Goal: Communication & Community: Answer question/provide support

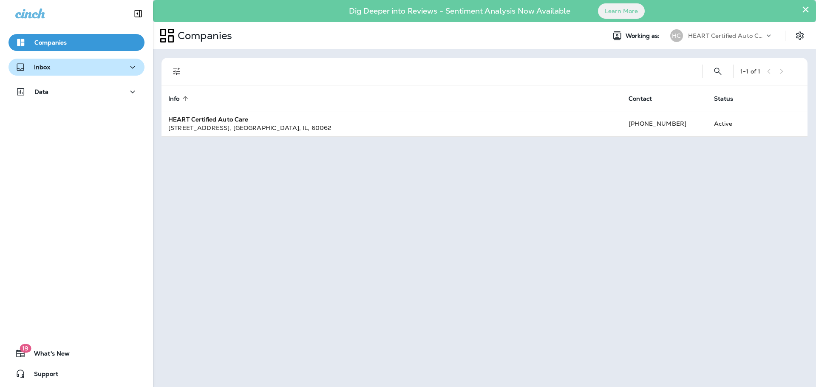
click at [46, 62] on div "Inbox" at bounding box center [32, 67] width 35 height 11
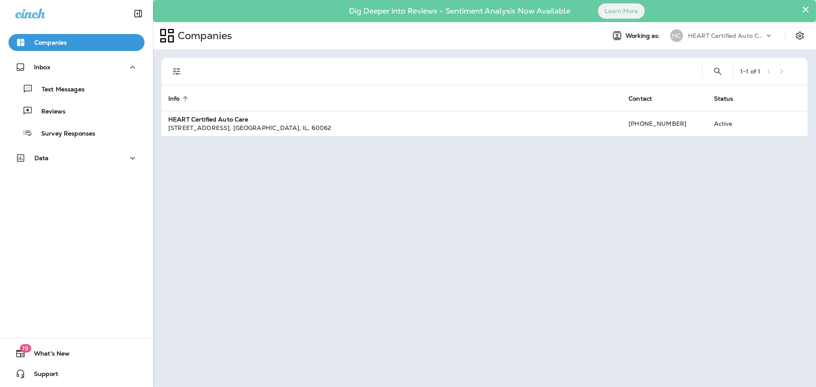
click at [71, 99] on div "Text Messages Reviews Survey Responses" at bounding box center [76, 109] width 136 height 66
click at [71, 94] on div "Text Messages" at bounding box center [48, 88] width 73 height 13
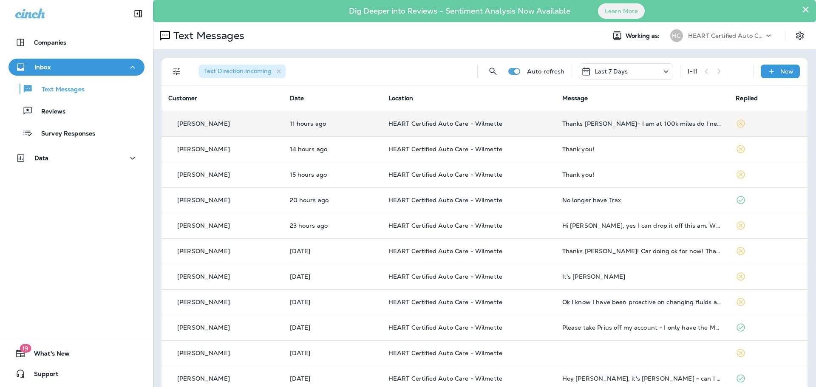
click at [509, 126] on p "HEART Certified Auto Care - Wilmette" at bounding box center [468, 123] width 160 height 7
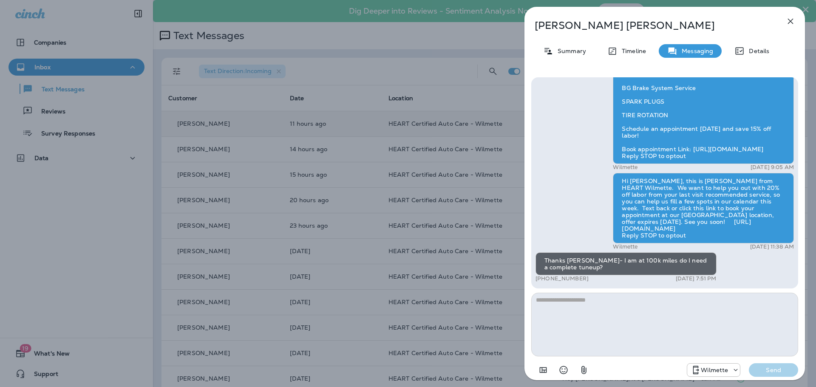
click at [791, 23] on icon "button" at bounding box center [790, 22] width 6 height 6
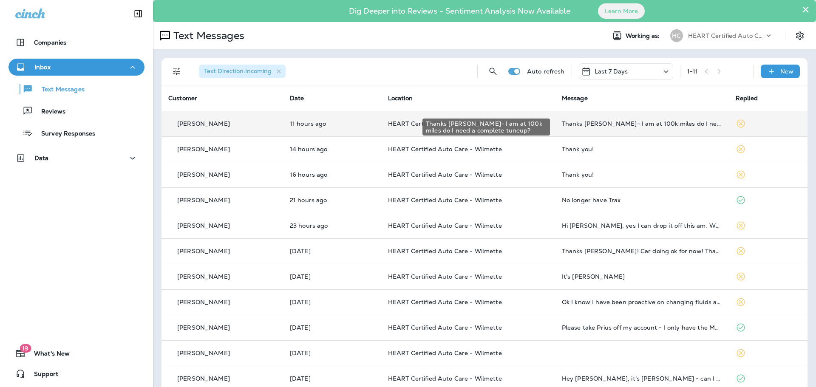
click at [609, 121] on div "Thanks [PERSON_NAME]- I am at 100k miles do I need a complete tuneup?" at bounding box center [642, 123] width 160 height 7
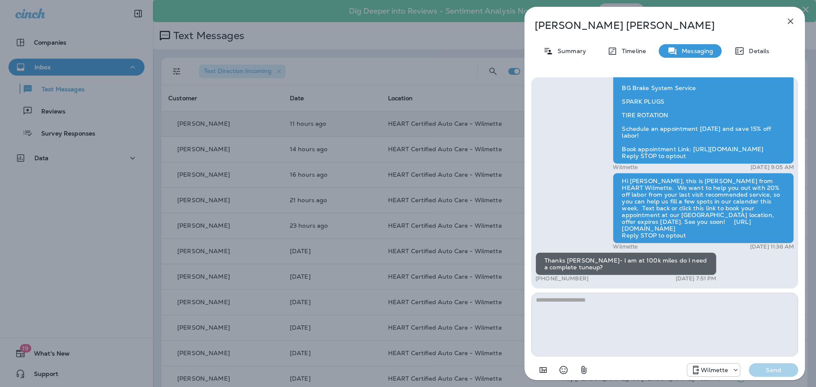
click at [609, 319] on textarea at bounding box center [664, 325] width 267 height 64
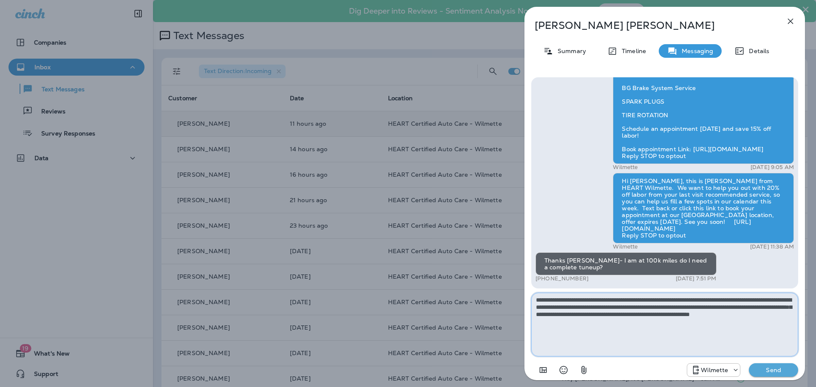
type textarea "**********"
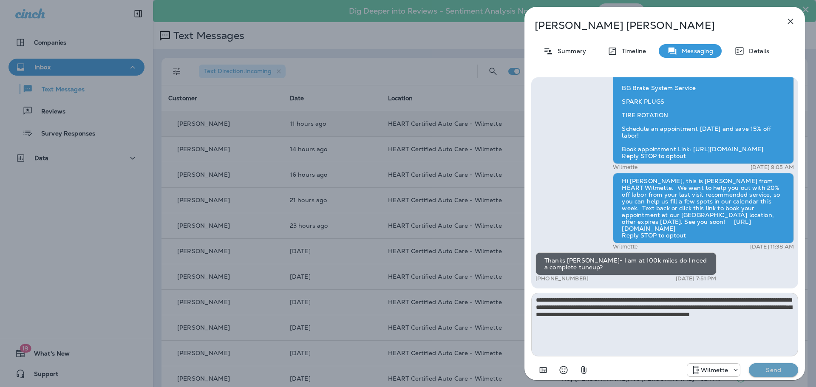
click at [775, 370] on p "Send" at bounding box center [773, 370] width 36 height 8
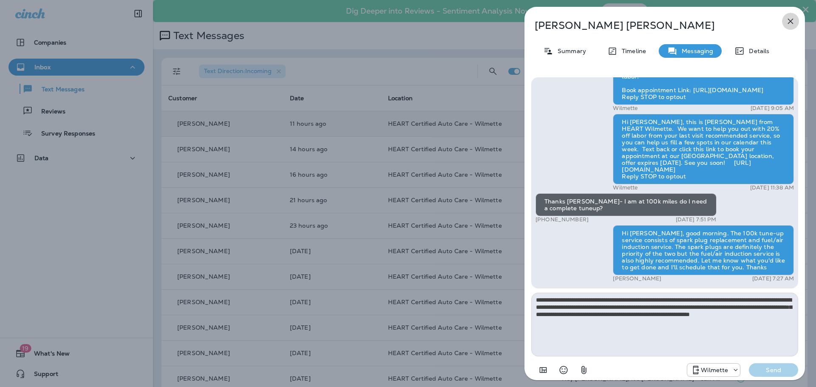
click at [791, 18] on icon "button" at bounding box center [790, 21] width 10 height 10
